Goal: Transaction & Acquisition: Purchase product/service

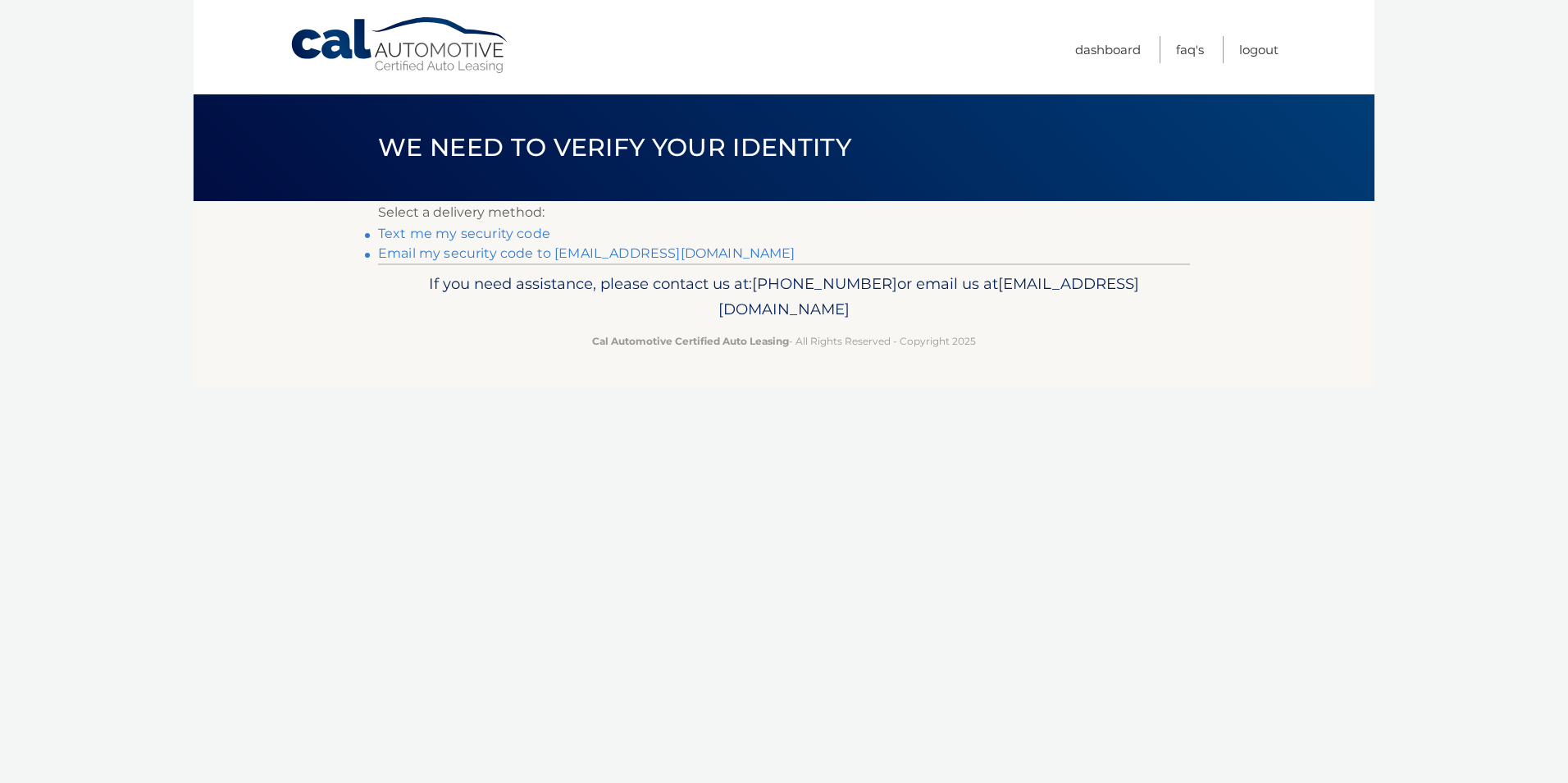
click at [592, 251] on link "Email my security code to r****@janicoinc.com" at bounding box center [587, 254] width 418 height 16
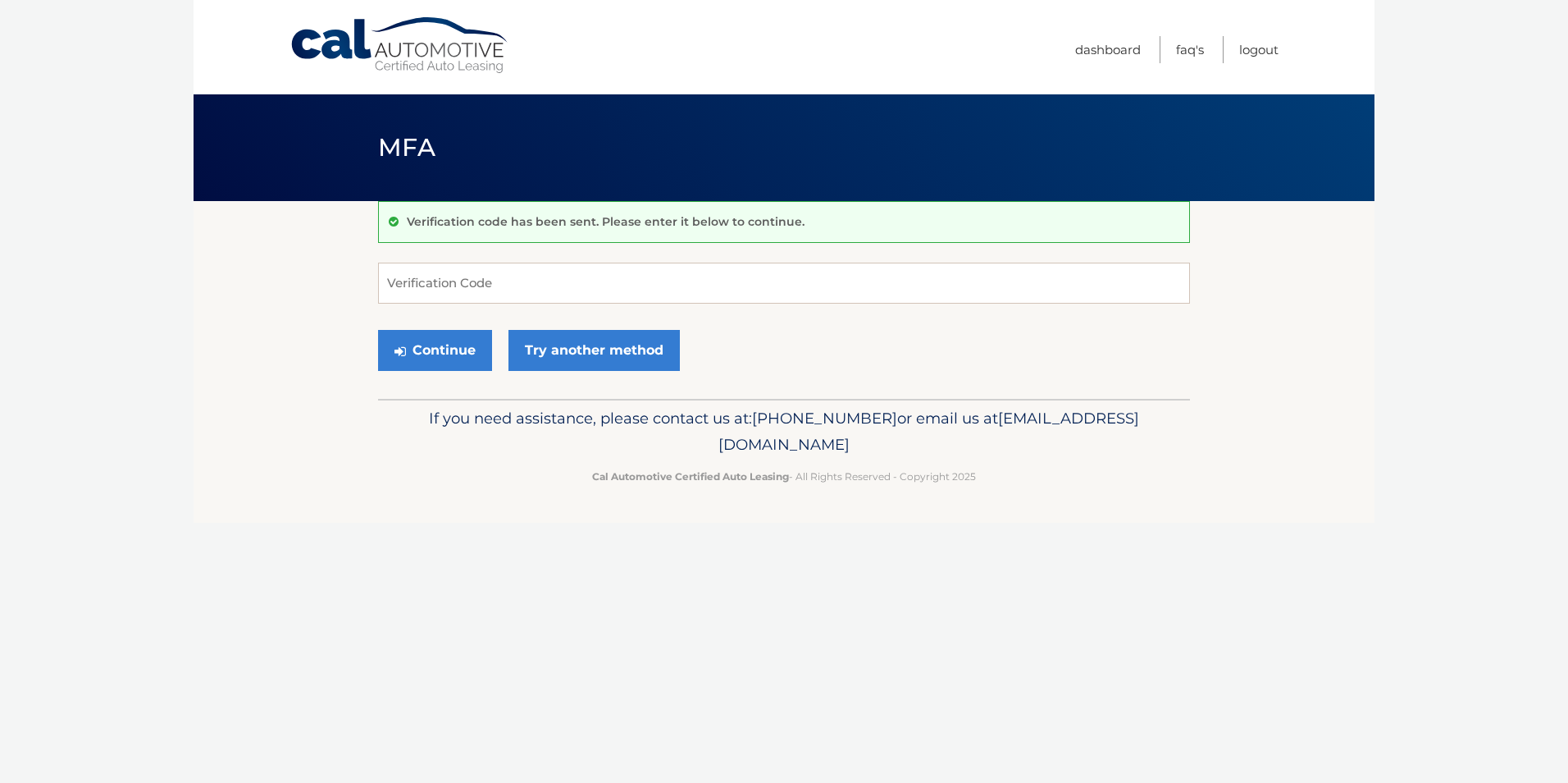
click at [1411, 299] on body "Cal Automotive Menu Dashboard FAQ's Logout MFA" at bounding box center [784, 391] width 1568 height 783
click at [458, 285] on input "Verification Code" at bounding box center [784, 283] width 812 height 41
type input "149910"
click at [432, 354] on button "Continue" at bounding box center [435, 350] width 114 height 41
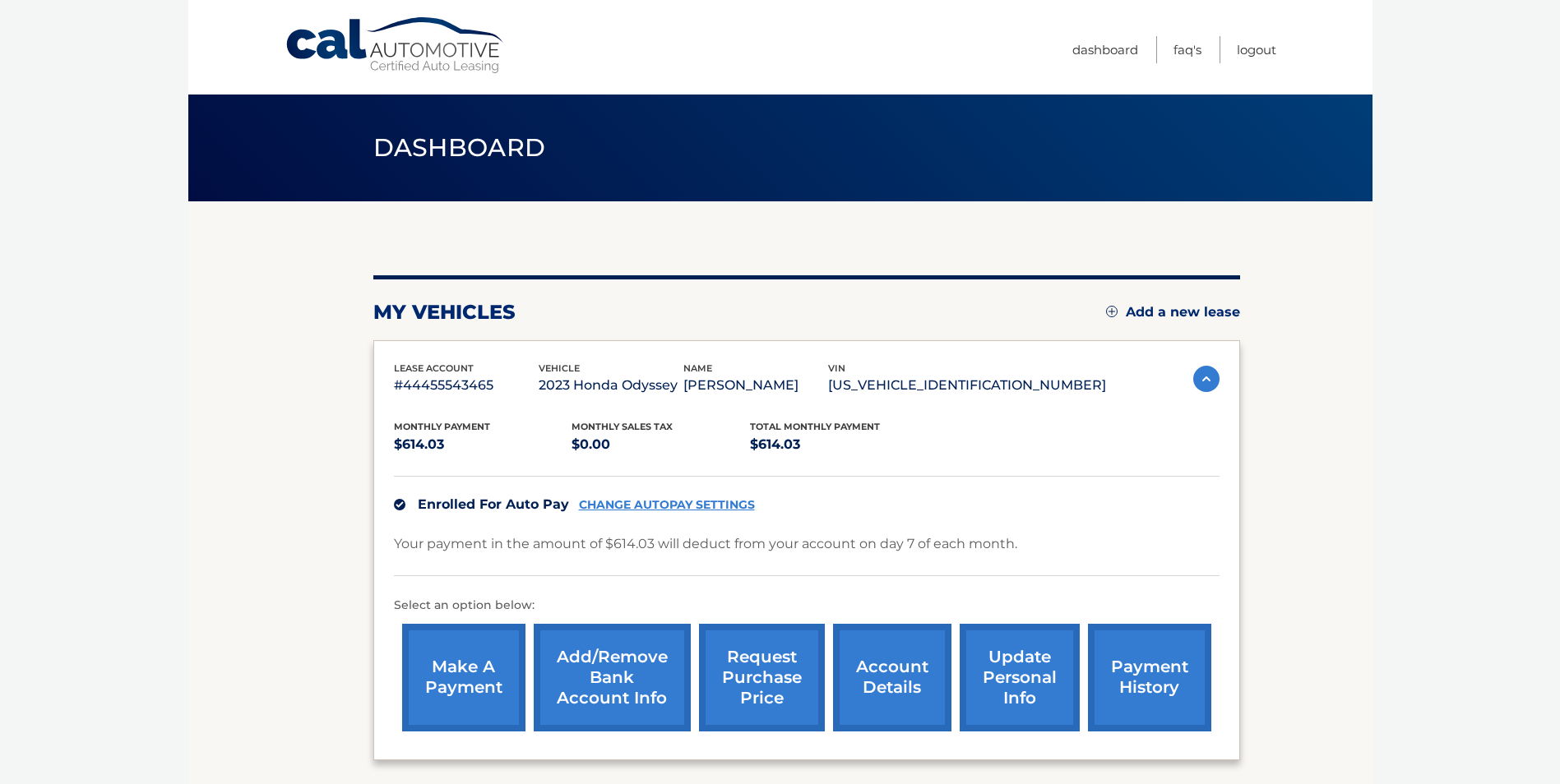
click at [464, 674] on link "make a payment" at bounding box center [464, 677] width 124 height 108
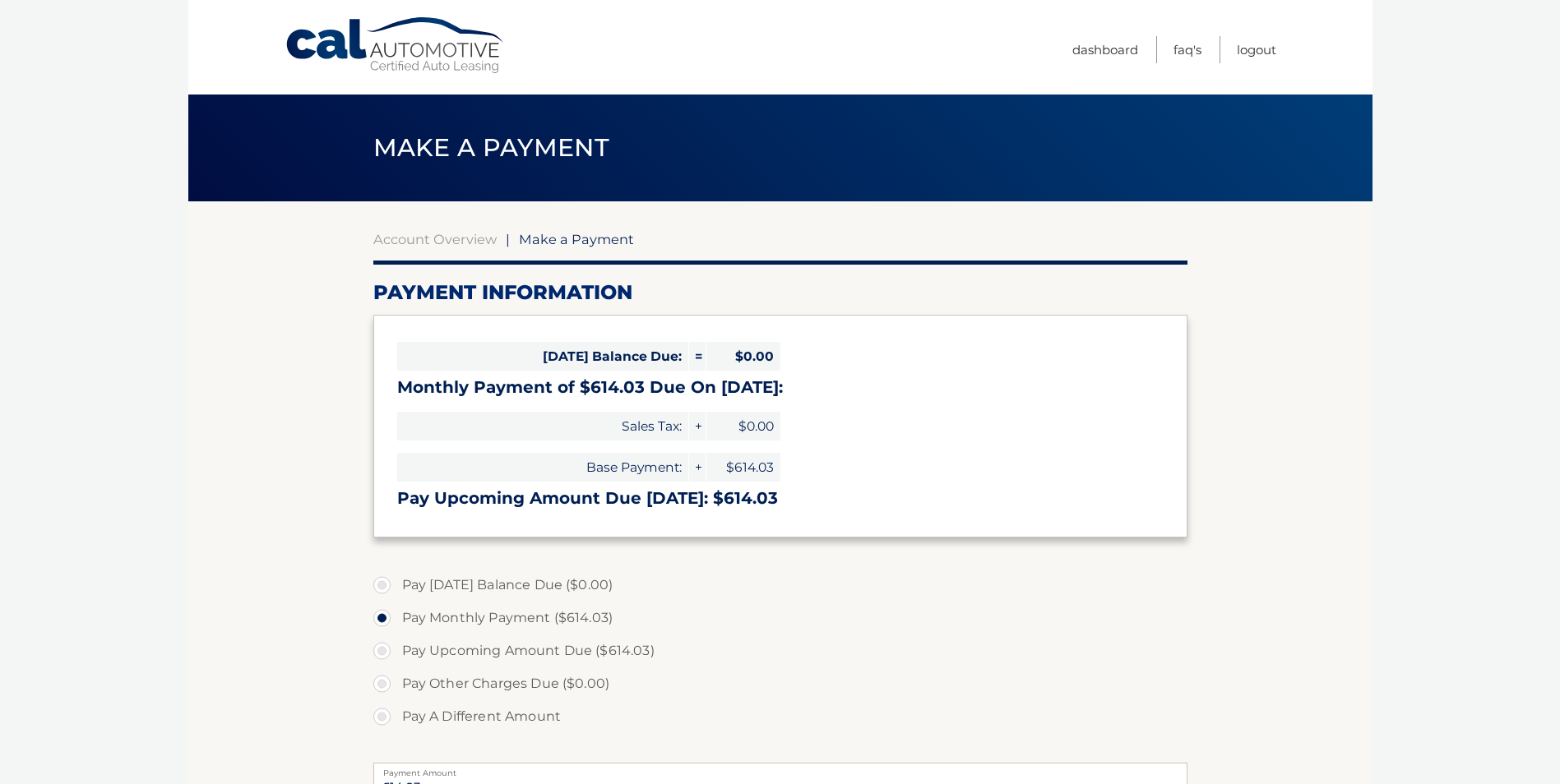
select select "NmI3MDYyOWItYTUwZS00OGFhLWJkNDktODY1YTAzZDAzZjcw"
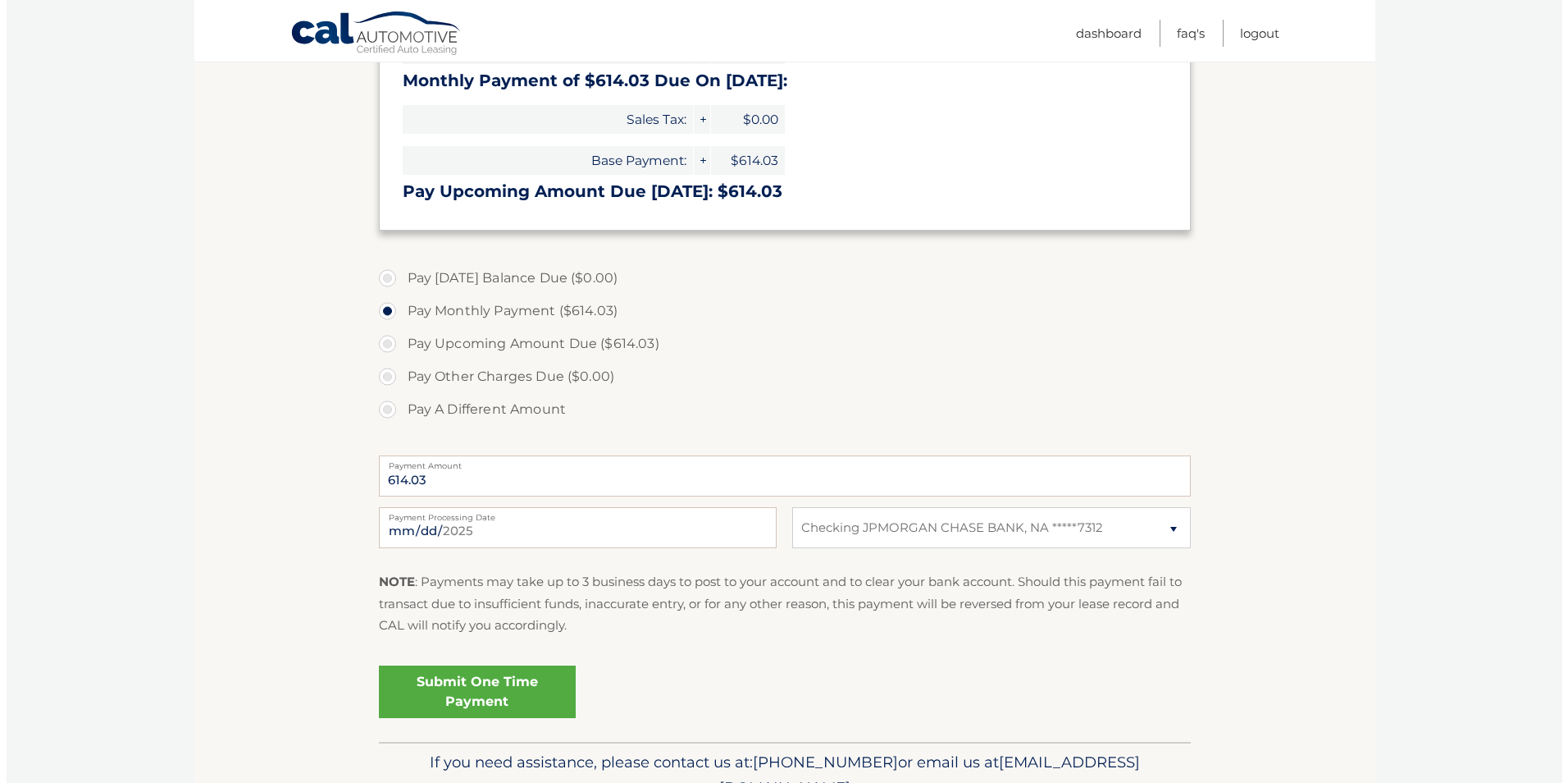
scroll to position [328, 0]
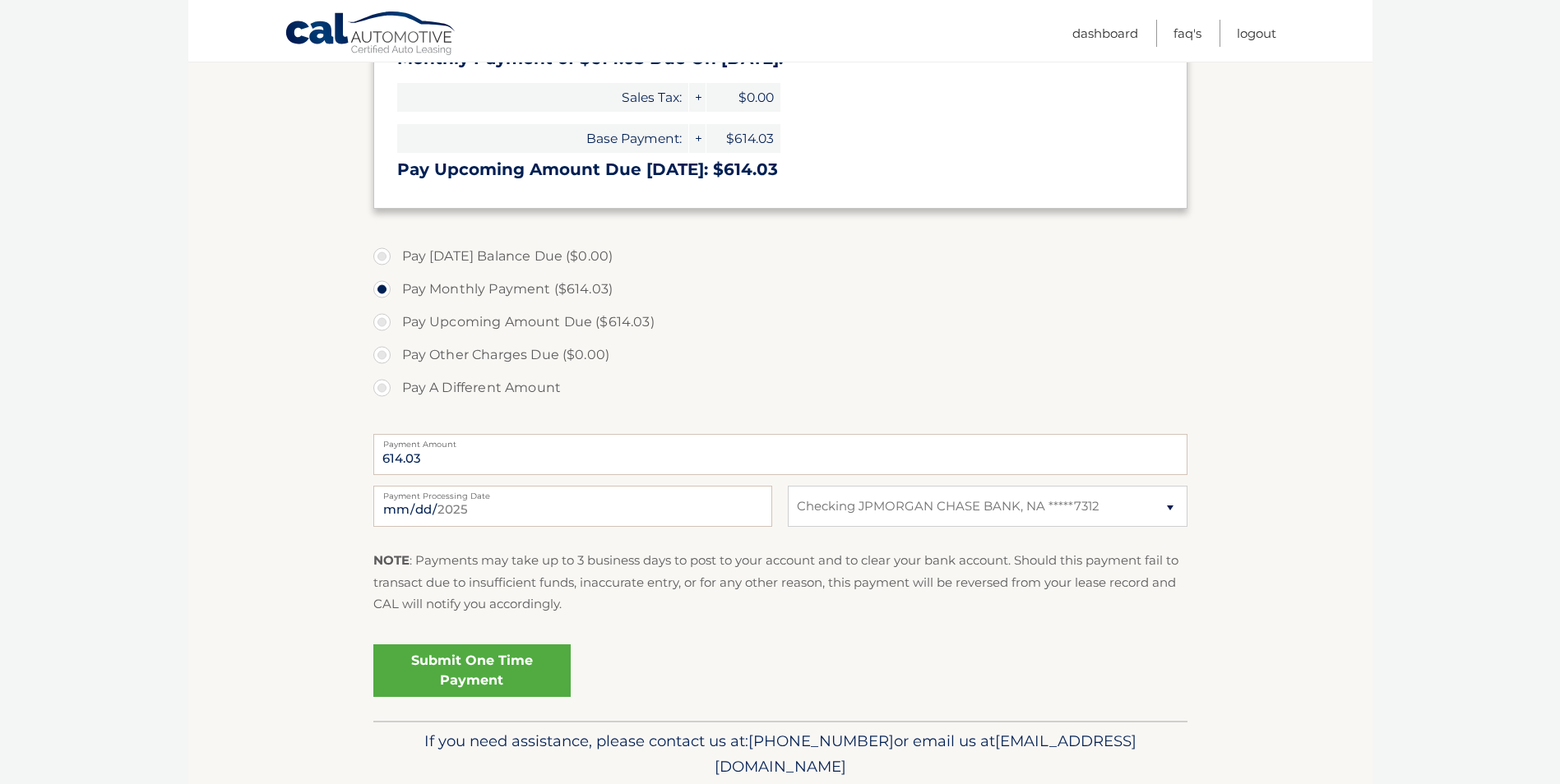
click at [517, 666] on link "Submit One Time Payment" at bounding box center [471, 670] width 197 height 53
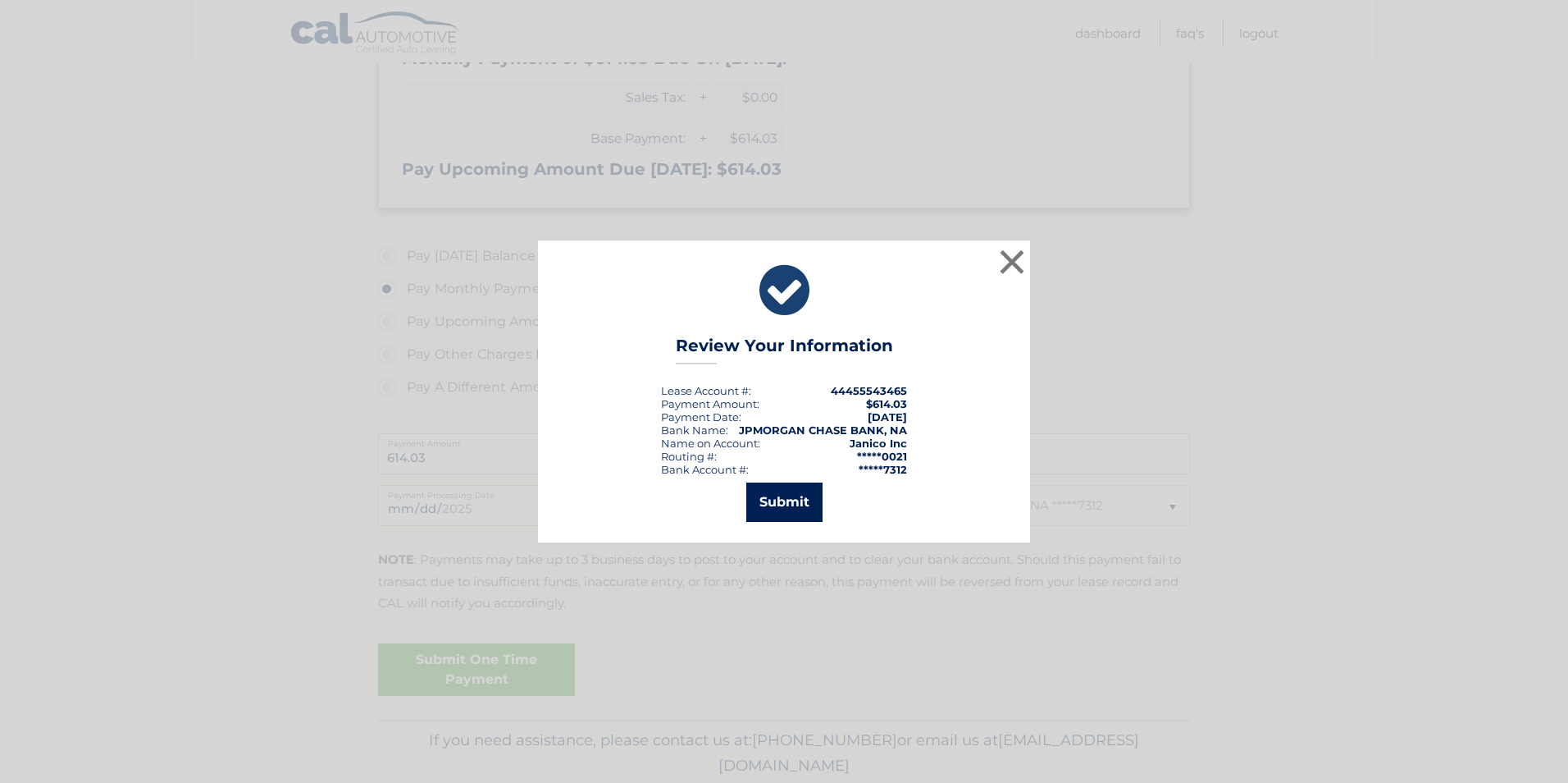
click at [782, 503] on button "Submit" at bounding box center [784, 502] width 77 height 40
